Goal: Information Seeking & Learning: Learn about a topic

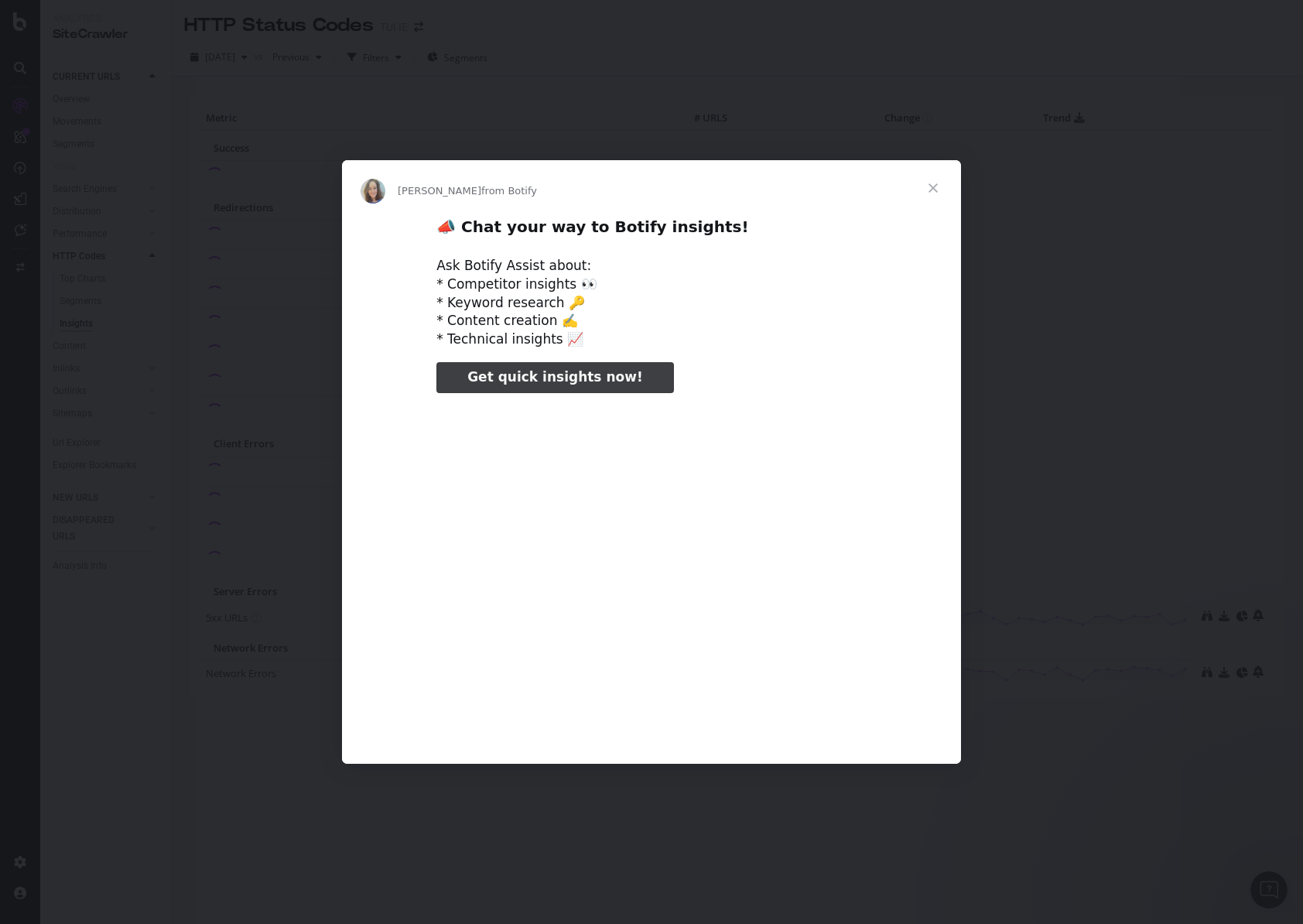
type input "1470963"
click at [930, 187] on span "Close" at bounding box center [933, 187] width 56 height 56
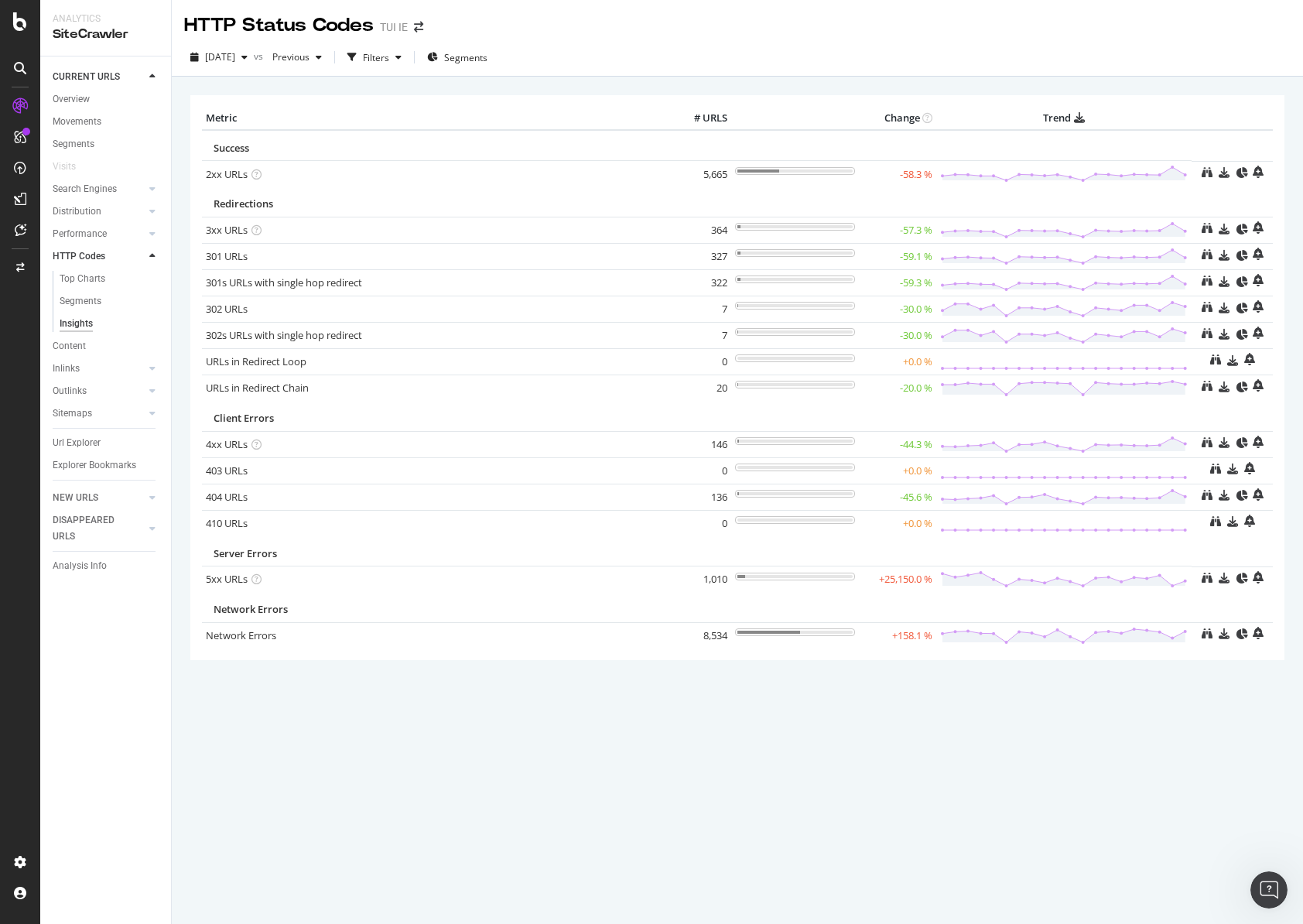
drag, startPoint x: 729, startPoint y: 576, endPoint x: 702, endPoint y: 576, distance: 27.0
click at [702, 576] on td "1,010" at bounding box center [699, 580] width 62 height 26
click at [84, 257] on div "HTTP Codes" at bounding box center [79, 256] width 53 height 16
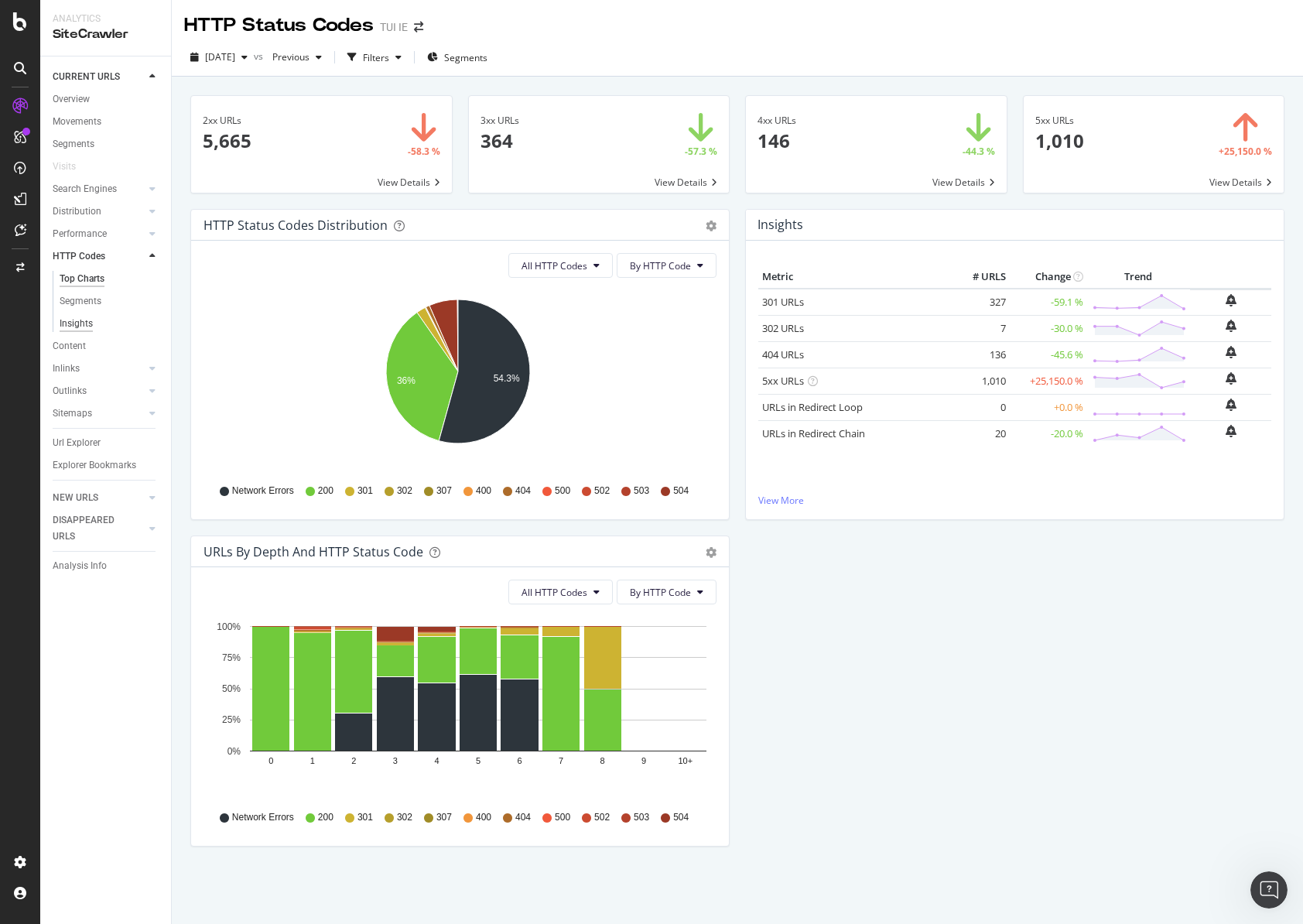
click at [69, 319] on div "Insights" at bounding box center [76, 323] width 33 height 16
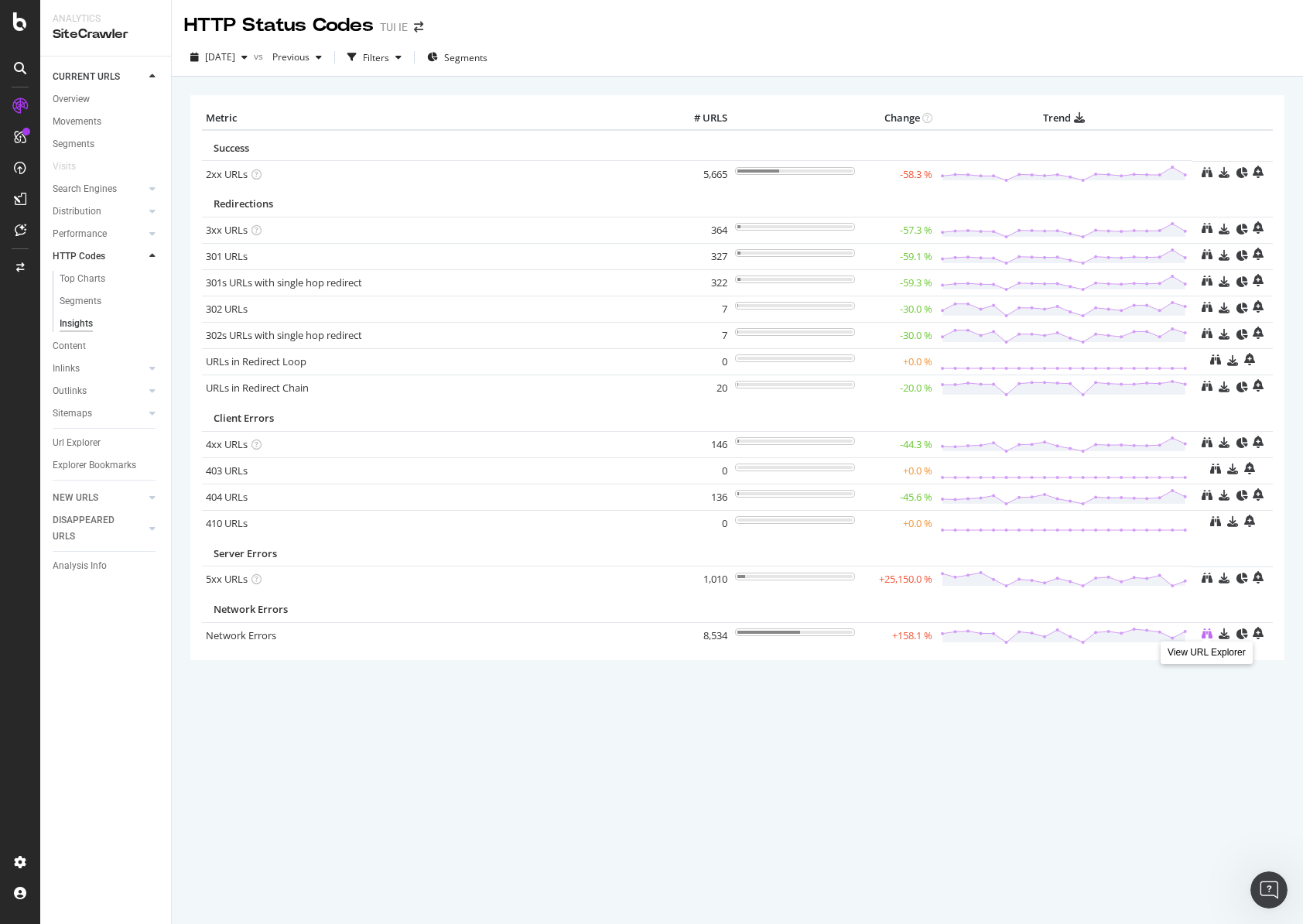
click at [1206, 632] on icon at bounding box center [1206, 633] width 10 height 10
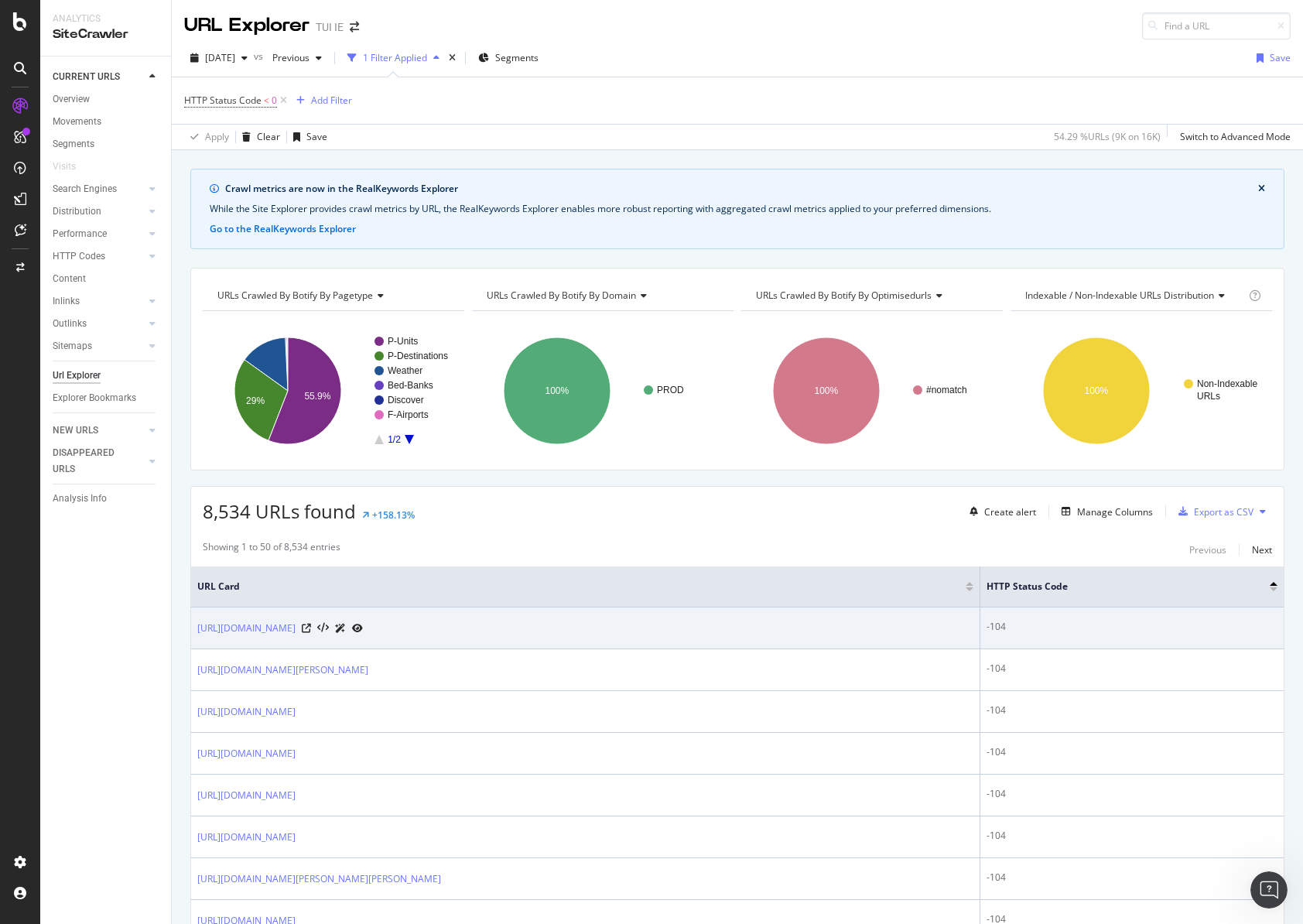
click at [346, 627] on icon at bounding box center [340, 628] width 10 height 9
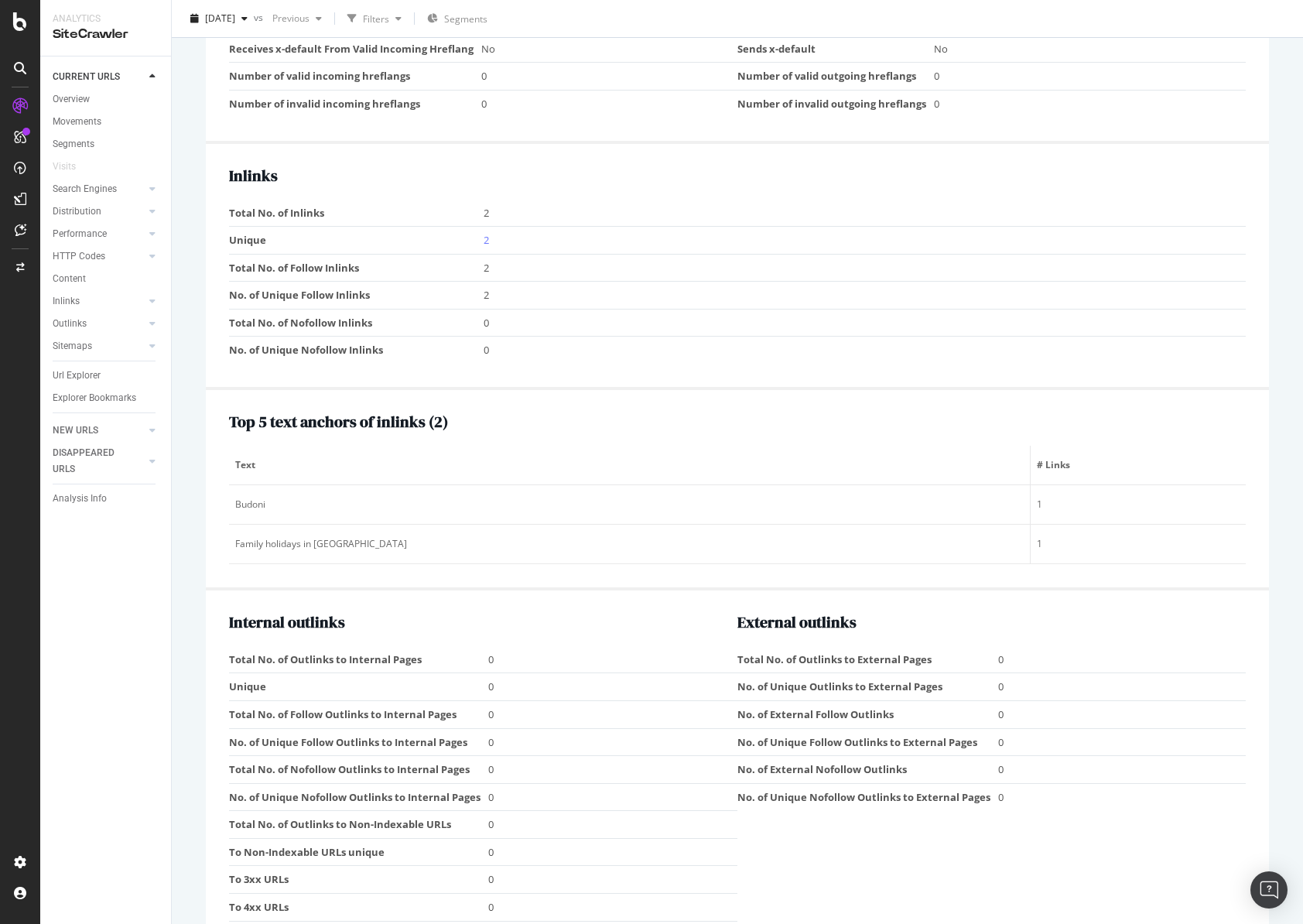
scroll to position [1442, 0]
